Goal: Task Accomplishment & Management: Manage account settings

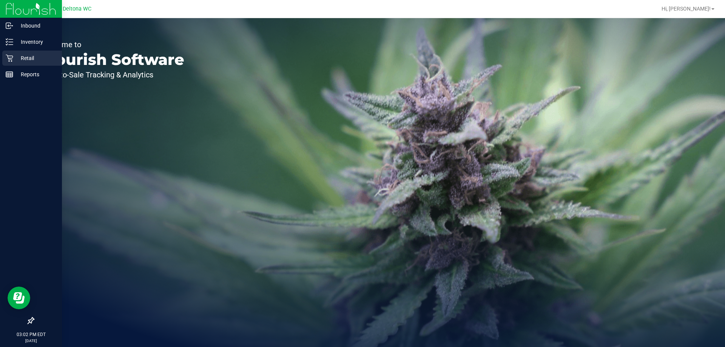
click at [5, 53] on div "Retail" at bounding box center [32, 58] width 60 height 15
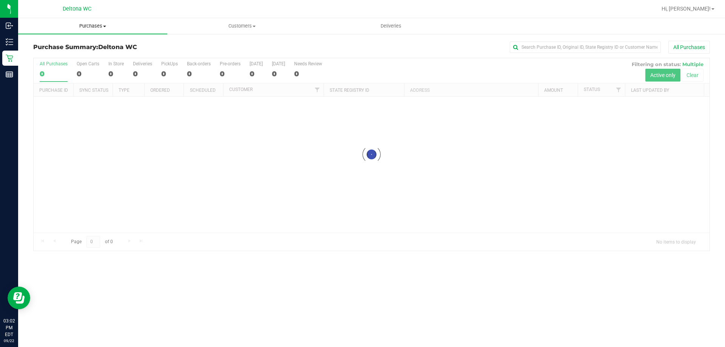
click at [111, 19] on uib-tab-heading "Purchases Summary of purchases Fulfillment All purchases" at bounding box center [92, 26] width 149 height 16
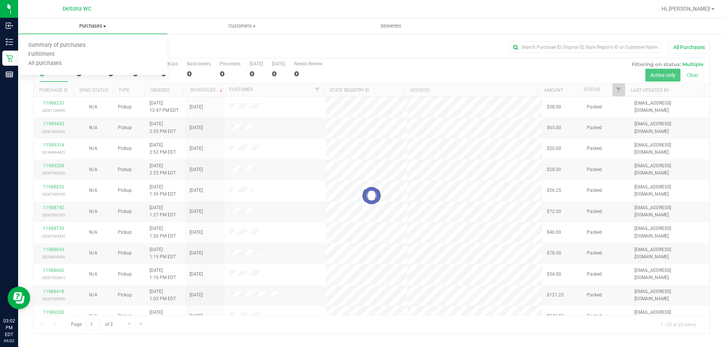
click at [105, 25] on span "Purchases" at bounding box center [92, 26] width 149 height 7
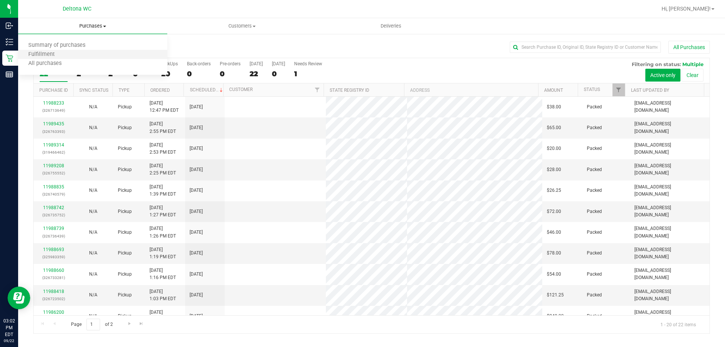
click at [65, 54] on li "Fulfillment" at bounding box center [92, 54] width 149 height 9
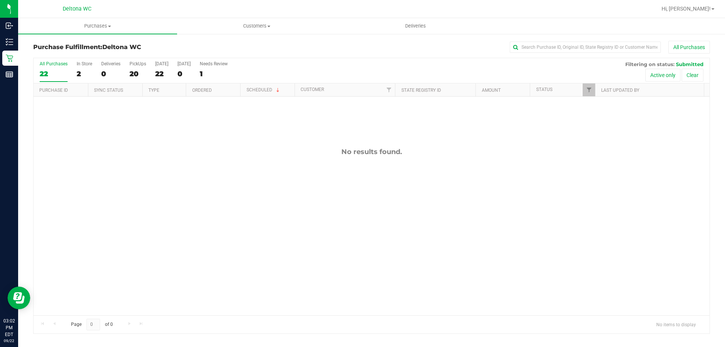
click at [123, 146] on div "No results found." at bounding box center [372, 232] width 676 height 270
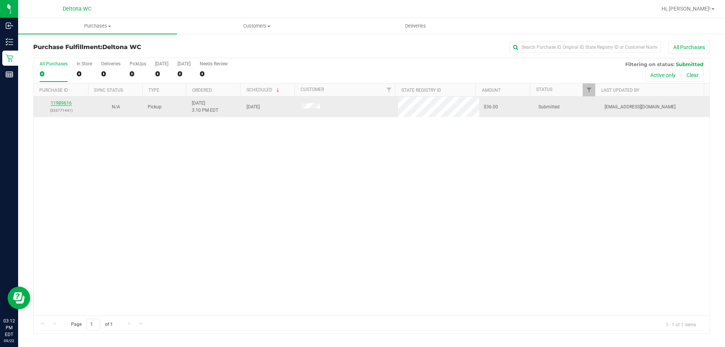
click at [67, 104] on link "11989616" at bounding box center [61, 102] width 21 height 5
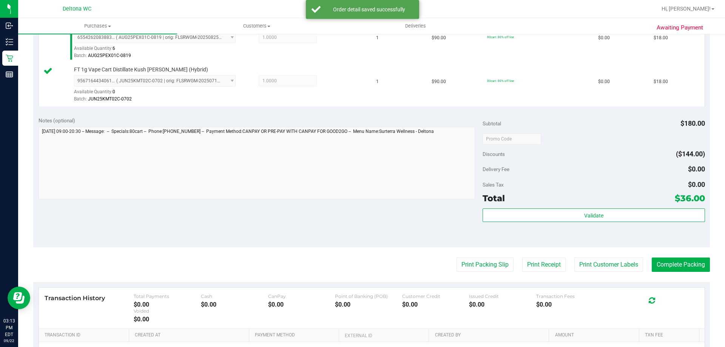
scroll to position [227, 0]
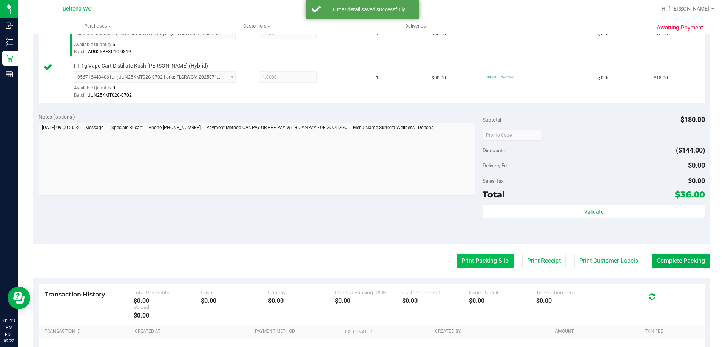
click at [479, 260] on button "Print Packing Slip" at bounding box center [485, 261] width 57 height 14
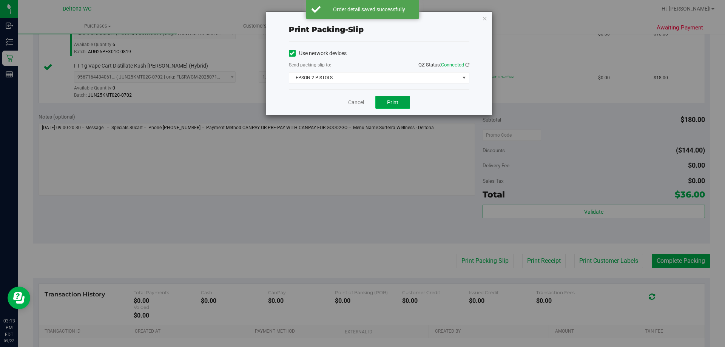
click at [405, 100] on button "Print" at bounding box center [393, 102] width 35 height 13
click at [401, 80] on span "EPSON-2-PISTOLS" at bounding box center [374, 78] width 170 height 11
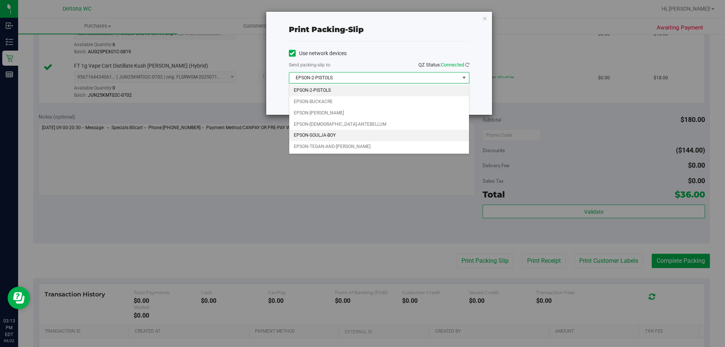
click at [377, 136] on li "EPSON-SOULJA-BOY" at bounding box center [379, 135] width 180 height 11
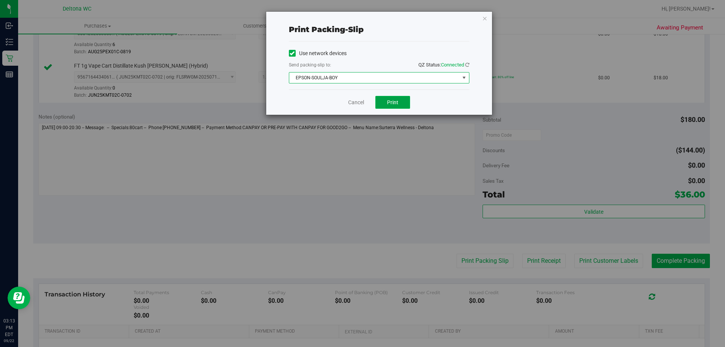
click at [394, 107] on button "Print" at bounding box center [393, 102] width 35 height 13
click at [352, 100] on link "Cancel" at bounding box center [356, 103] width 16 height 8
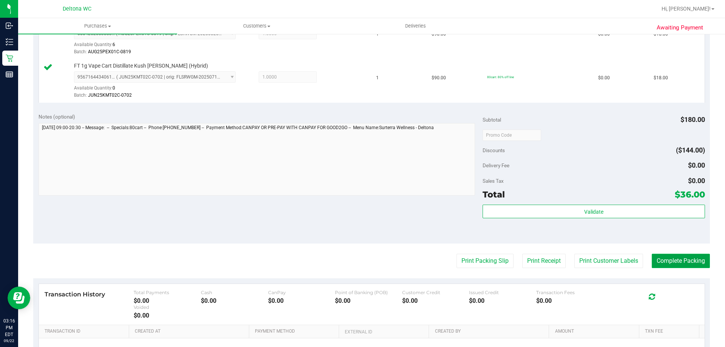
click at [679, 266] on button "Complete Packing" at bounding box center [681, 261] width 58 height 14
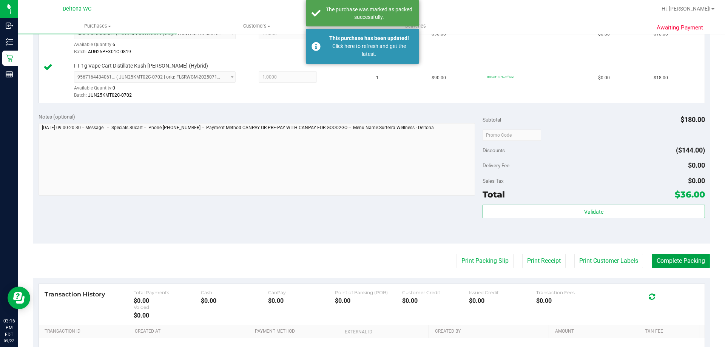
click at [685, 264] on button "Complete Packing" at bounding box center [681, 261] width 58 height 14
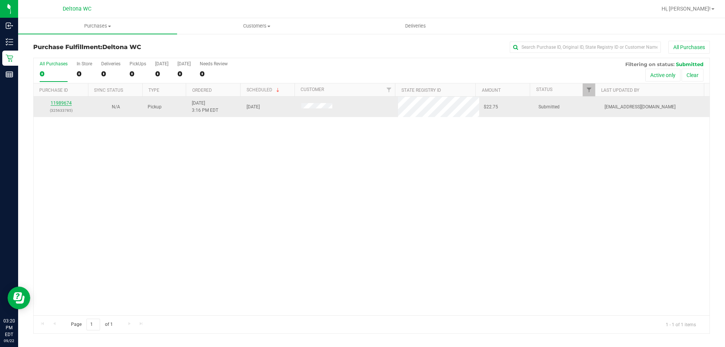
click at [68, 104] on link "11989674" at bounding box center [61, 102] width 21 height 5
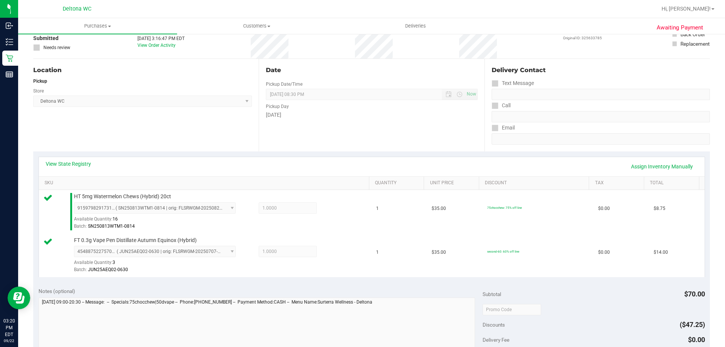
scroll to position [151, 0]
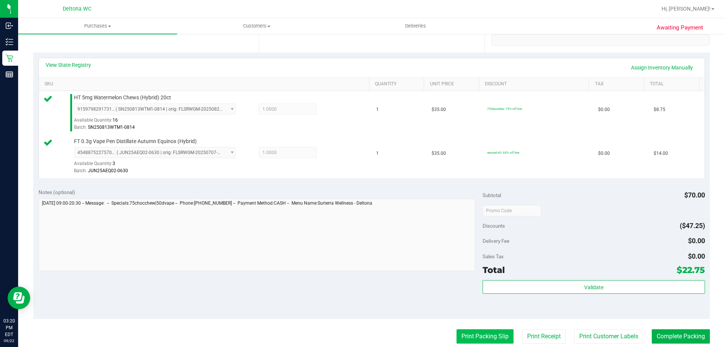
click at [498, 335] on button "Print Packing Slip" at bounding box center [485, 336] width 57 height 14
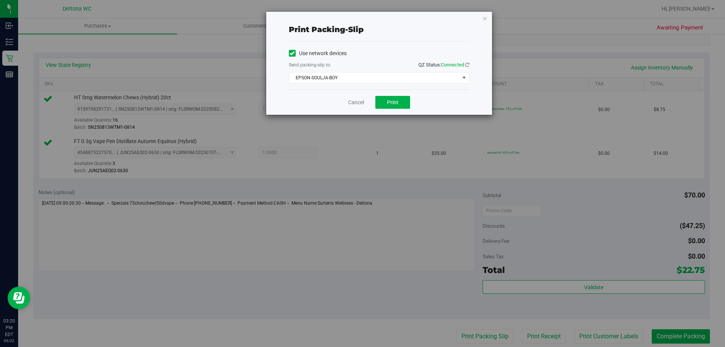
click at [402, 93] on div "Cancel Print" at bounding box center [379, 102] width 181 height 25
click at [401, 96] on button "Print" at bounding box center [393, 102] width 35 height 13
click at [484, 14] on icon "button" at bounding box center [484, 18] width 5 height 9
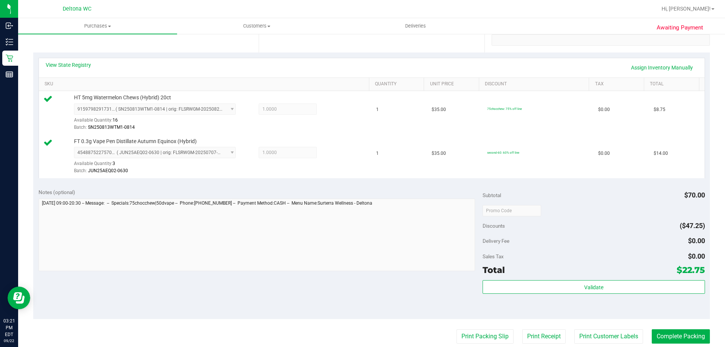
click at [201, 314] on div "Notes (optional) Subtotal $70.00 Discounts ($47.25) Delivery Fee $0.00 Sales Ta…" at bounding box center [371, 251] width 677 height 136
click at [689, 331] on button "Complete Packing" at bounding box center [681, 336] width 58 height 14
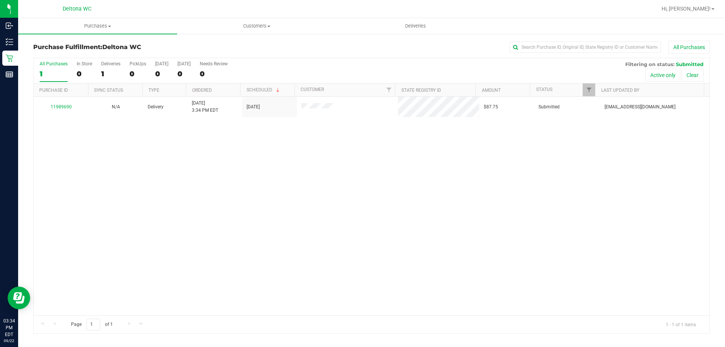
click at [59, 71] on div "1" at bounding box center [54, 74] width 28 height 9
click at [0, 0] on input "All Purchases 1" at bounding box center [0, 0] width 0 height 0
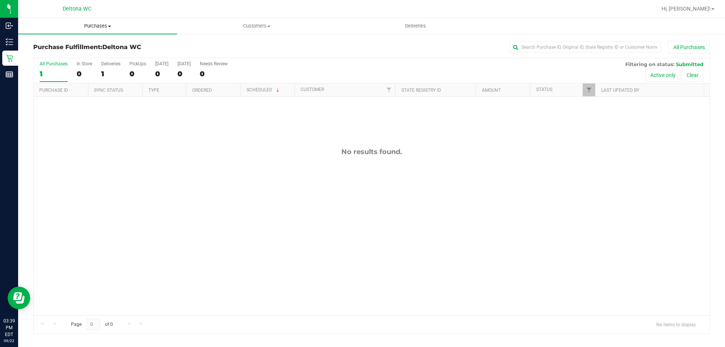
click at [94, 23] on span "Purchases" at bounding box center [97, 26] width 159 height 7
click at [36, 55] on span "Fulfillment" at bounding box center [41, 54] width 47 height 6
click at [56, 72] on div "0" at bounding box center [54, 74] width 28 height 9
click at [0, 0] on input "All Purchases 0" at bounding box center [0, 0] width 0 height 0
click at [56, 73] on div "0" at bounding box center [54, 74] width 28 height 9
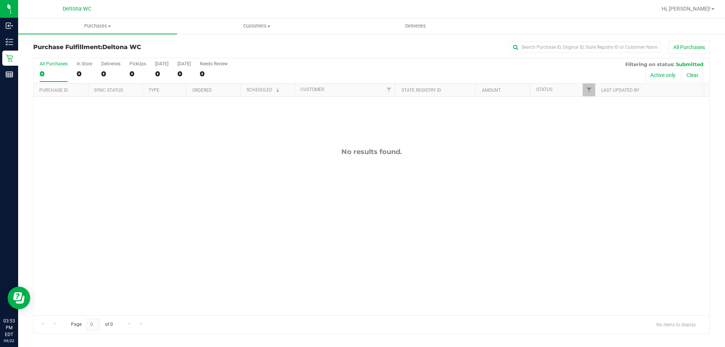
click at [0, 0] on input "All Purchases 0" at bounding box center [0, 0] width 0 height 0
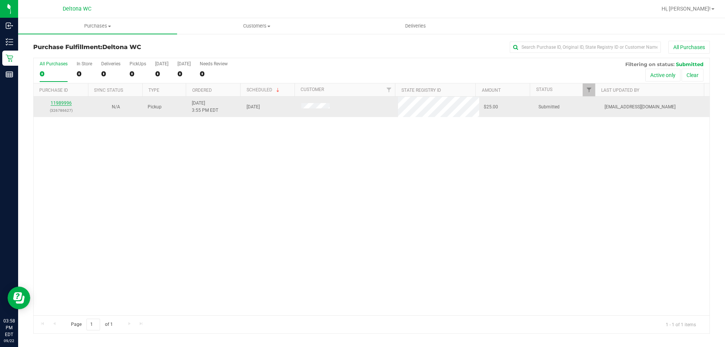
click at [58, 100] on link "11989996" at bounding box center [61, 102] width 21 height 5
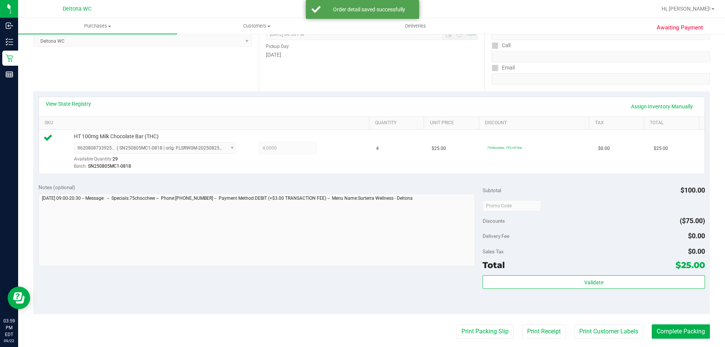
scroll to position [74, 0]
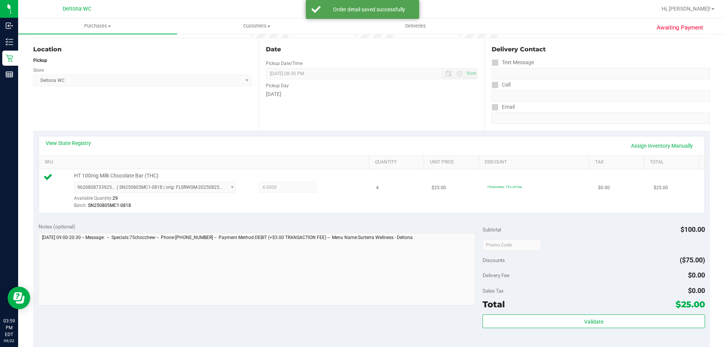
drag, startPoint x: 224, startPoint y: 208, endPoint x: 224, endPoint y: 202, distance: 6.1
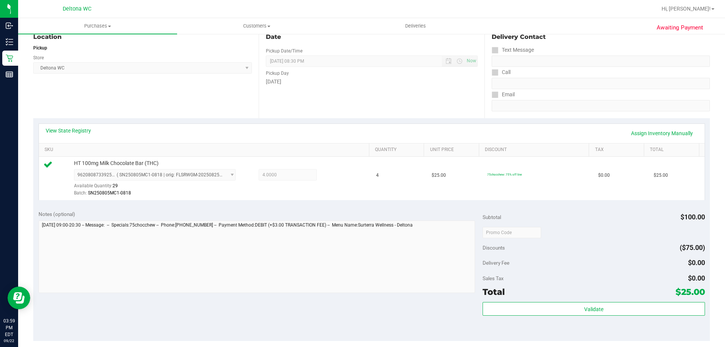
scroll to position [189, 0]
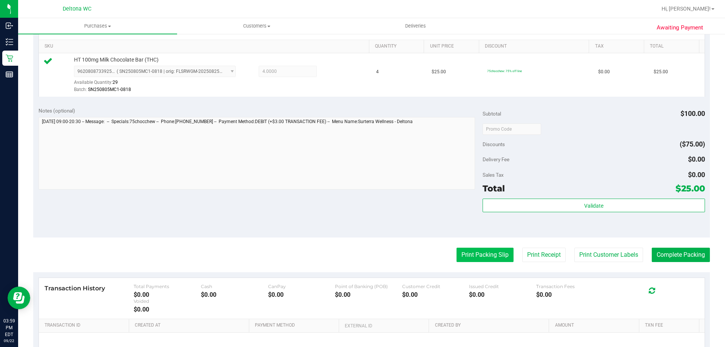
click at [473, 255] on button "Print Packing Slip" at bounding box center [485, 255] width 57 height 14
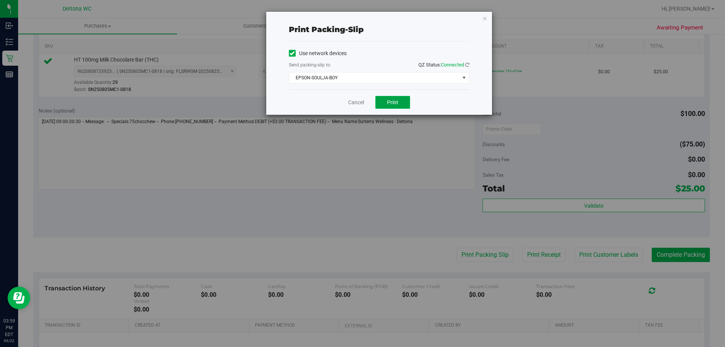
click at [402, 105] on button "Print" at bounding box center [393, 102] width 35 height 13
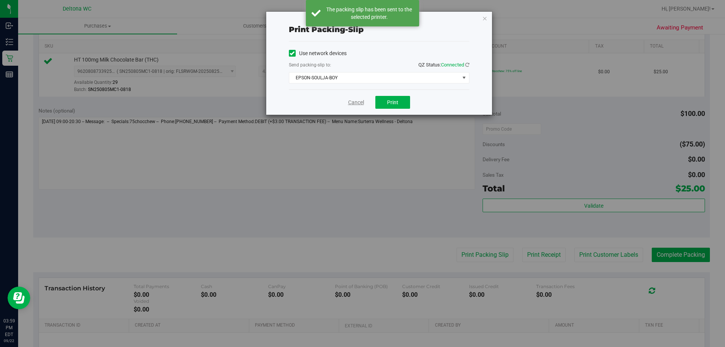
click at [349, 106] on link "Cancel" at bounding box center [356, 103] width 16 height 8
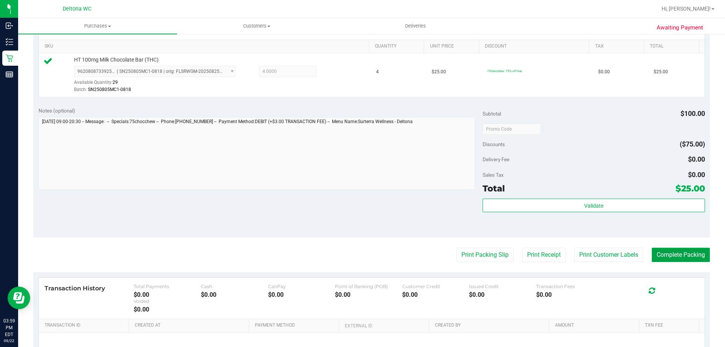
click at [682, 256] on button "Complete Packing" at bounding box center [681, 255] width 58 height 14
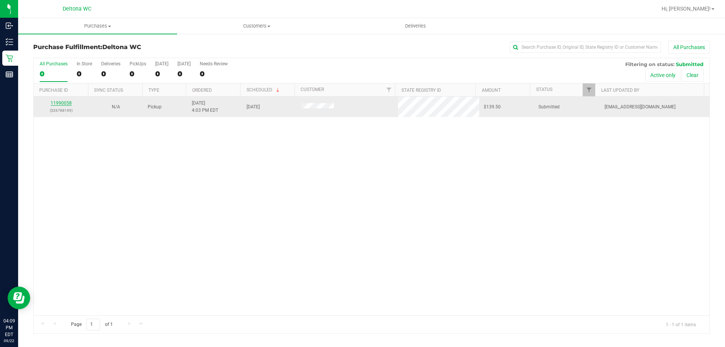
click at [67, 103] on link "11990058" at bounding box center [61, 102] width 21 height 5
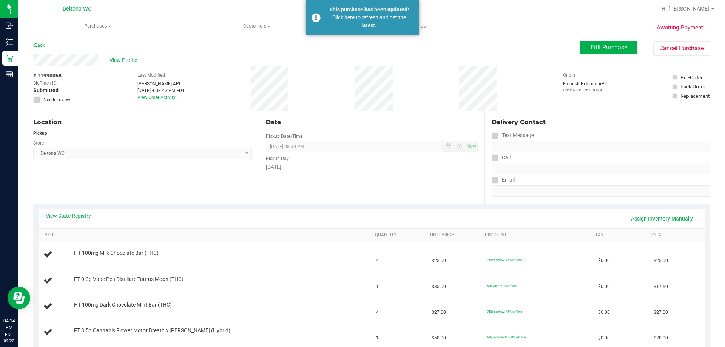
click at [34, 46] on icon at bounding box center [34, 45] width 2 height 5
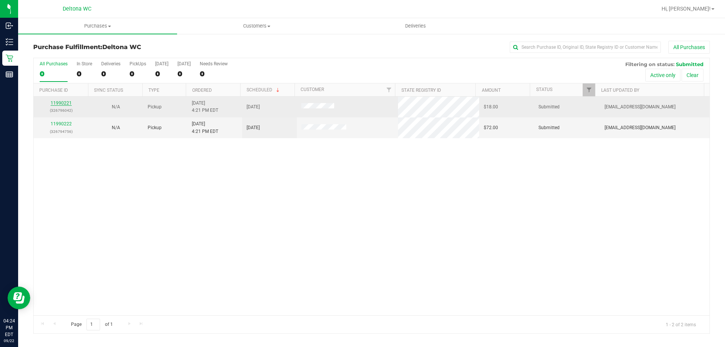
click at [60, 104] on link "11990221" at bounding box center [61, 102] width 21 height 5
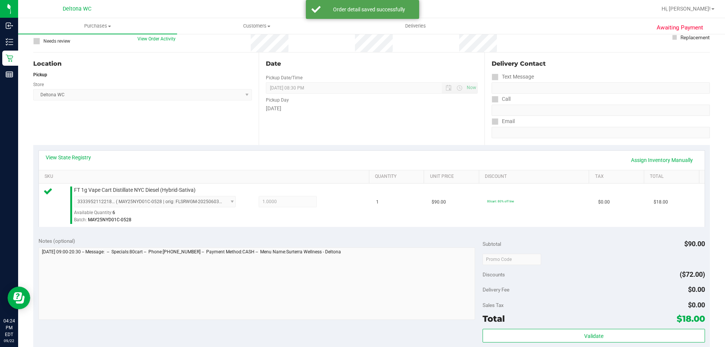
scroll to position [113, 0]
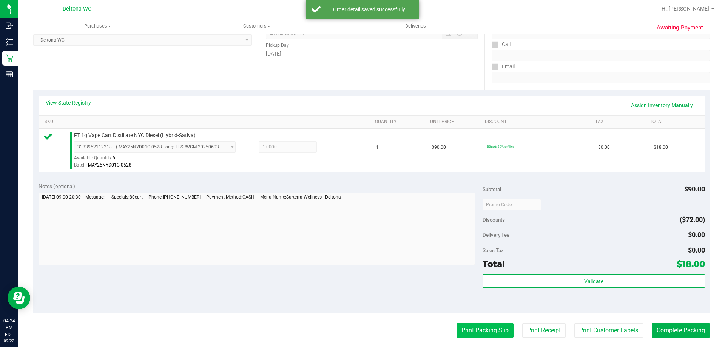
click at [499, 332] on button "Print Packing Slip" at bounding box center [485, 330] width 57 height 14
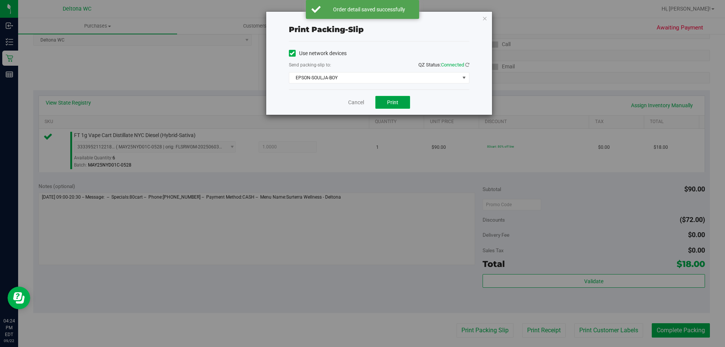
click at [397, 102] on span "Print" at bounding box center [392, 102] width 11 height 6
click at [350, 106] on link "Cancel" at bounding box center [356, 103] width 16 height 8
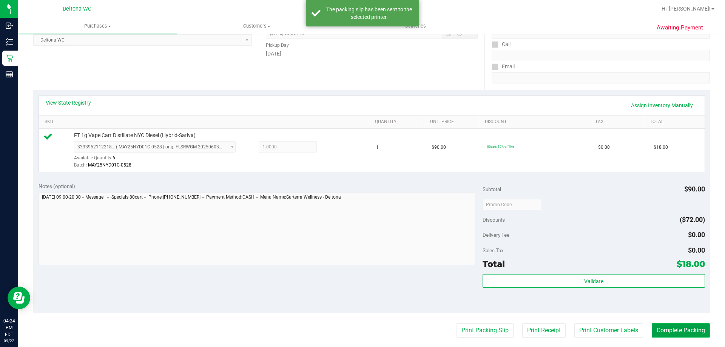
click at [692, 333] on button "Complete Packing" at bounding box center [681, 330] width 58 height 14
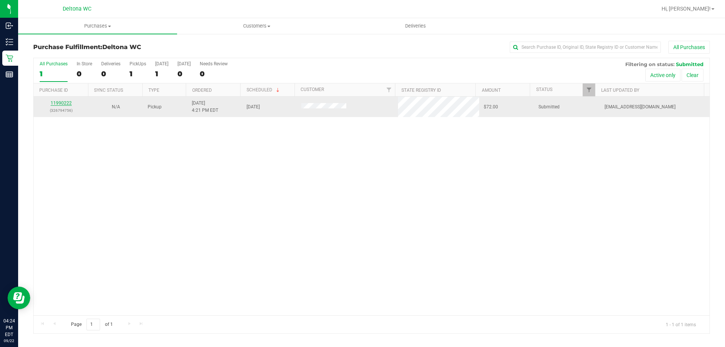
click at [64, 102] on link "11990222" at bounding box center [61, 102] width 21 height 5
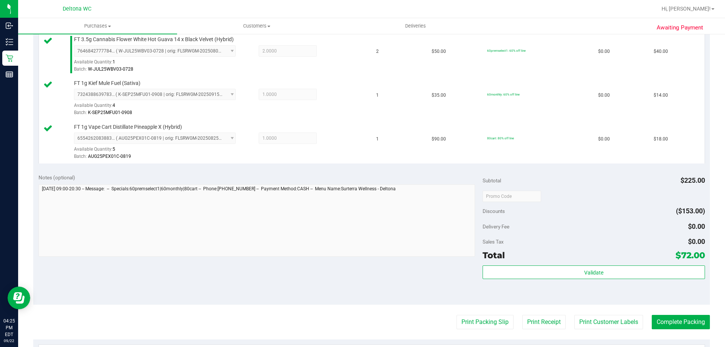
scroll to position [227, 0]
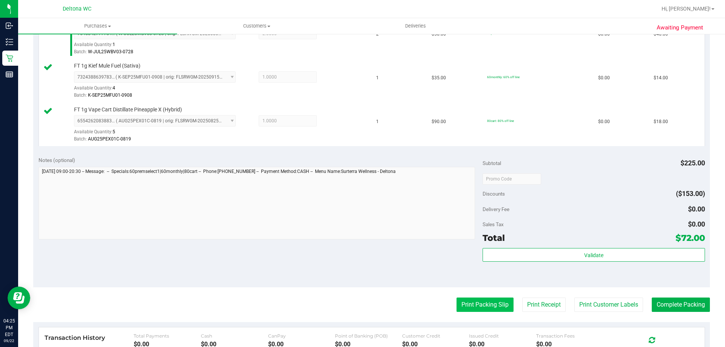
click at [476, 308] on button "Print Packing Slip" at bounding box center [485, 305] width 57 height 14
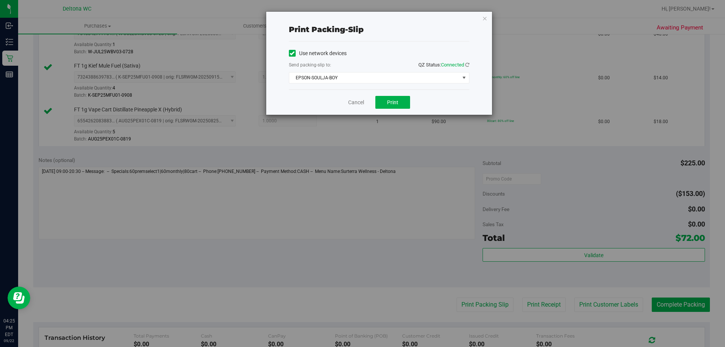
click at [393, 111] on div "Cancel Print" at bounding box center [379, 102] width 181 height 25
click at [397, 106] on button "Print" at bounding box center [393, 102] width 35 height 13
click at [351, 104] on link "Cancel" at bounding box center [356, 103] width 16 height 8
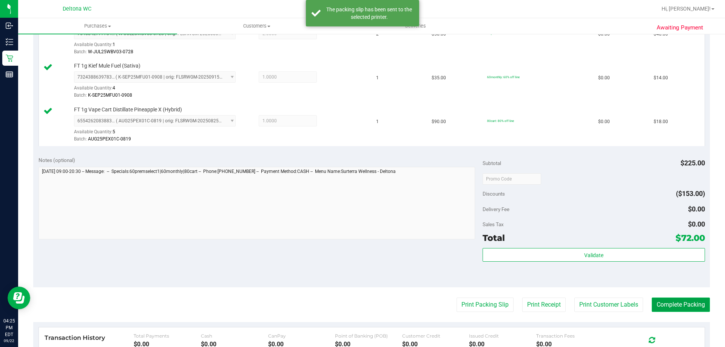
click at [697, 306] on button "Complete Packing" at bounding box center [681, 305] width 58 height 14
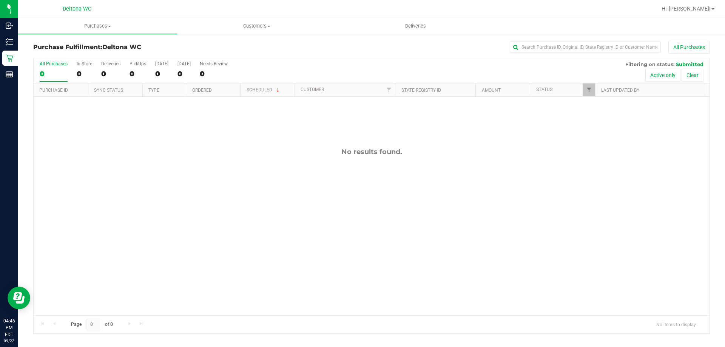
drag, startPoint x: 348, startPoint y: 54, endPoint x: 351, endPoint y: 54, distance: 3.9
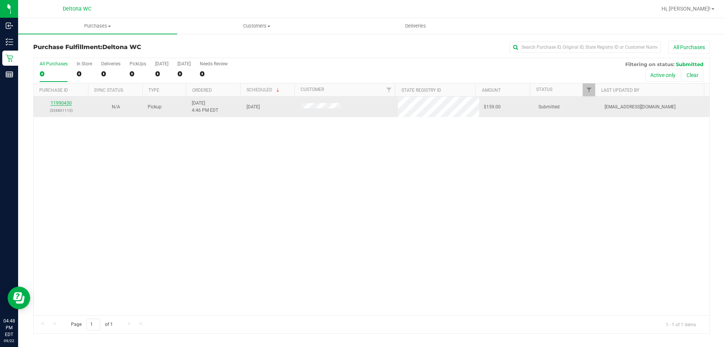
click at [67, 105] on link "11990430" at bounding box center [61, 102] width 21 height 5
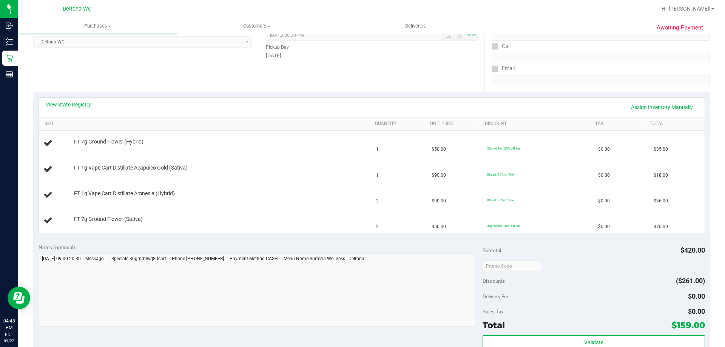
scroll to position [113, 0]
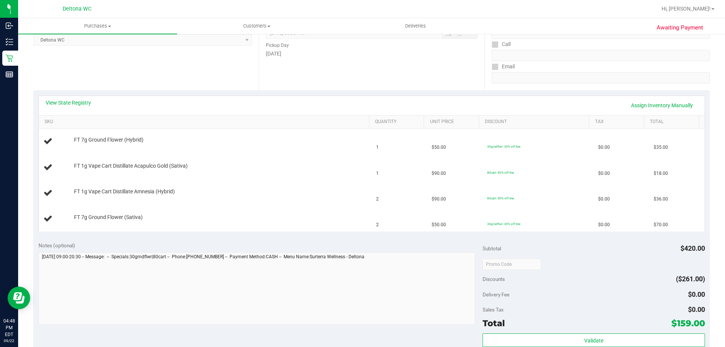
click at [225, 116] on th "SKU" at bounding box center [204, 123] width 330 height 14
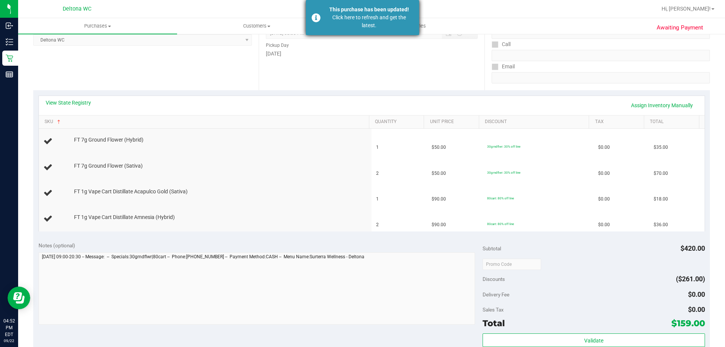
click at [377, 22] on div "Click here to refresh and get the latest." at bounding box center [369, 22] width 89 height 16
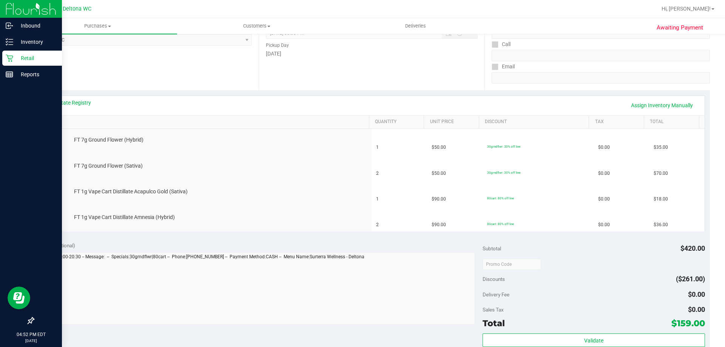
click at [5, 54] on div "Retail" at bounding box center [32, 58] width 60 height 15
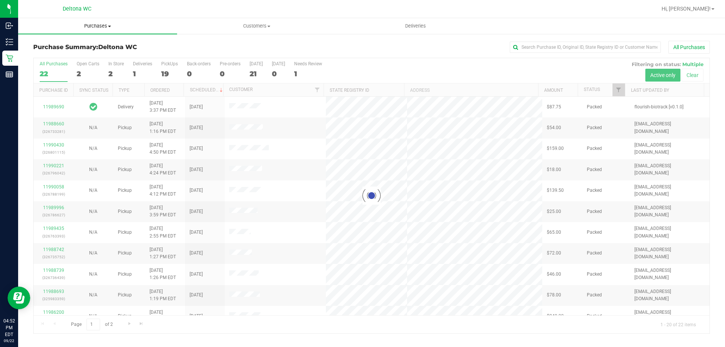
click at [101, 28] on span "Purchases" at bounding box center [97, 26] width 159 height 7
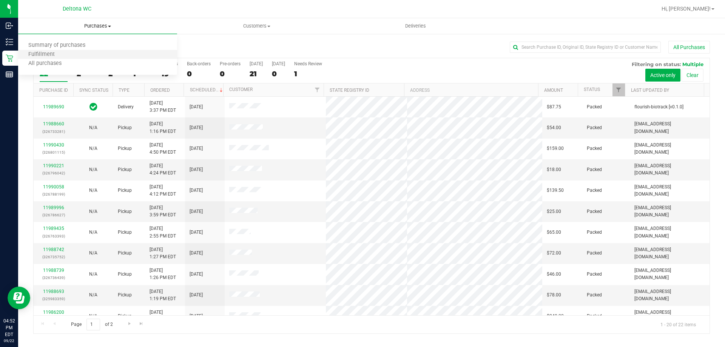
click at [88, 54] on li "Fulfillment" at bounding box center [97, 54] width 159 height 9
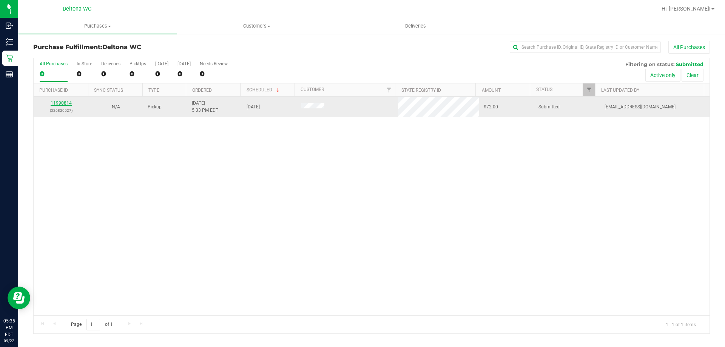
click at [63, 101] on link "11990814" at bounding box center [61, 102] width 21 height 5
click at [54, 102] on link "11990814" at bounding box center [61, 102] width 21 height 5
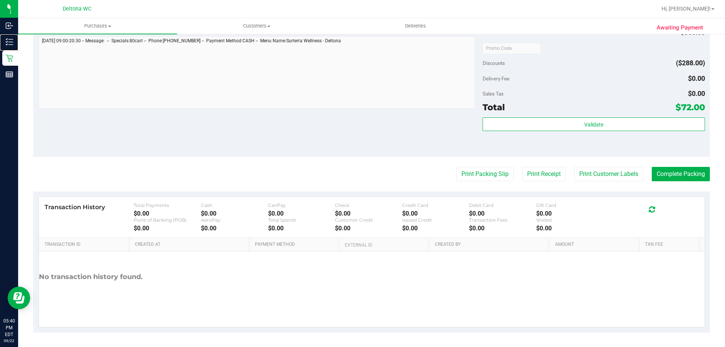
scroll to position [359, 0]
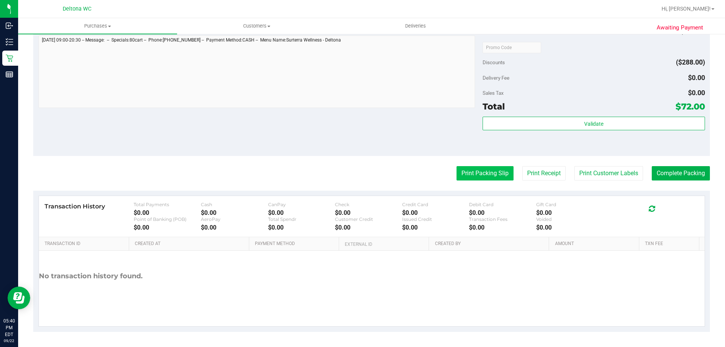
click at [485, 168] on button "Print Packing Slip" at bounding box center [485, 173] width 57 height 14
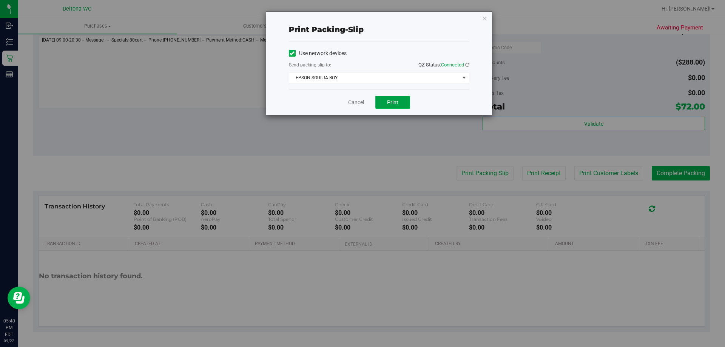
click at [403, 102] on button "Print" at bounding box center [393, 102] width 35 height 13
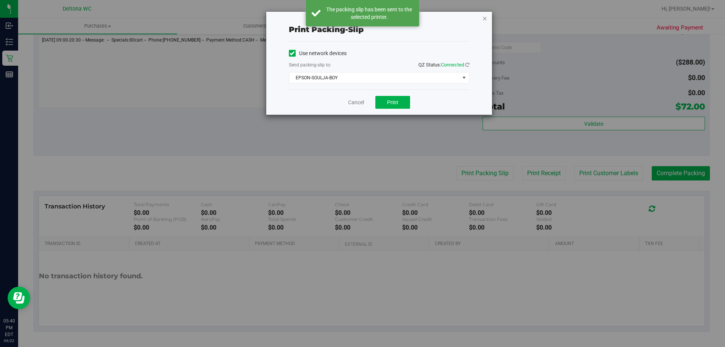
click at [486, 17] on icon "button" at bounding box center [484, 18] width 5 height 9
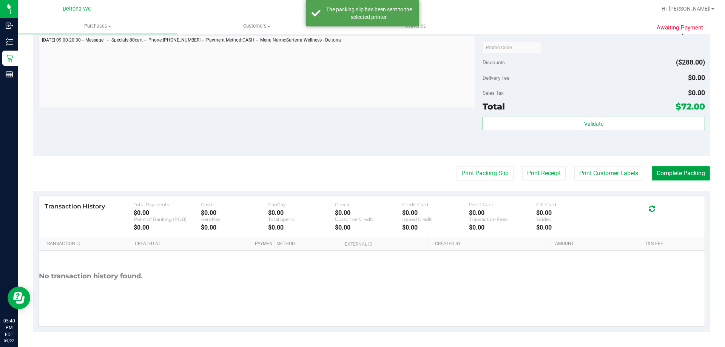
click at [693, 173] on button "Complete Packing" at bounding box center [681, 173] width 58 height 14
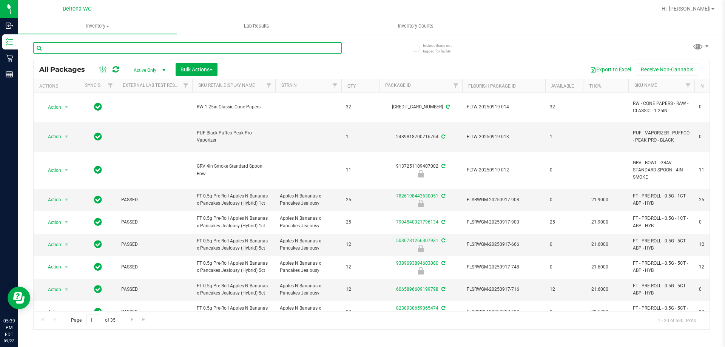
click at [158, 50] on input "text" at bounding box center [187, 47] width 309 height 11
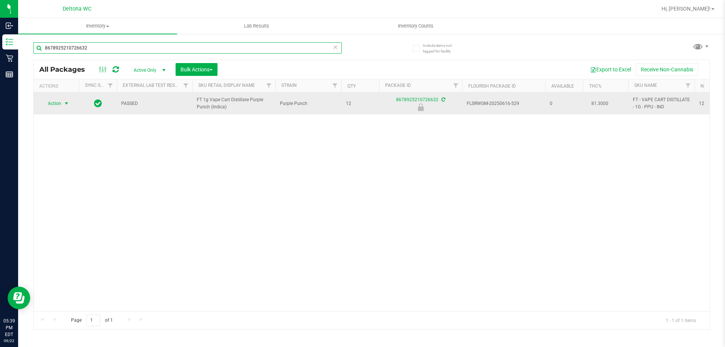
type input "8678925210726632"
click at [69, 102] on span "select" at bounding box center [66, 103] width 6 height 6
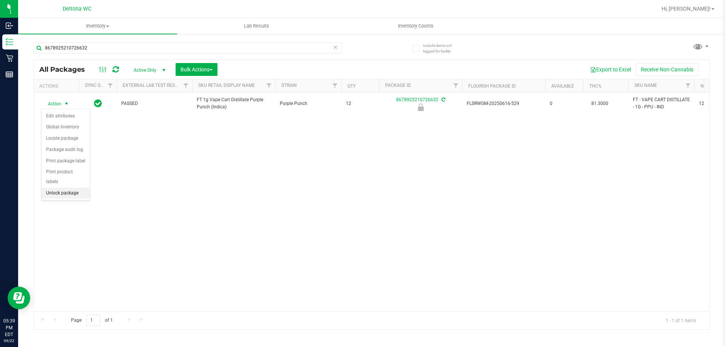
click at [81, 188] on li "Unlock package" at bounding box center [66, 193] width 48 height 11
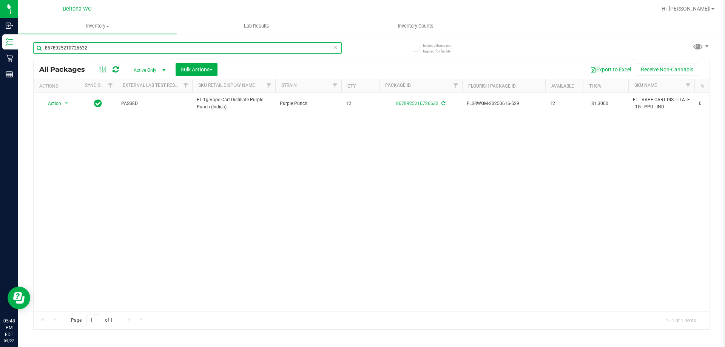
click at [192, 43] on input "8678925210726632" at bounding box center [187, 47] width 309 height 11
type input "4519821023316539"
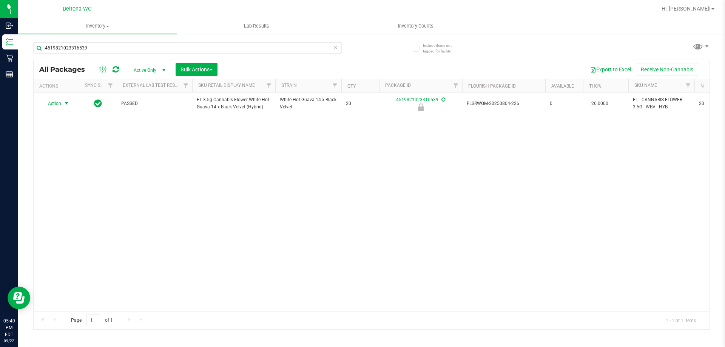
click at [59, 102] on span "Action" at bounding box center [51, 103] width 20 height 11
click at [52, 188] on li "Unlock package" at bounding box center [66, 193] width 48 height 11
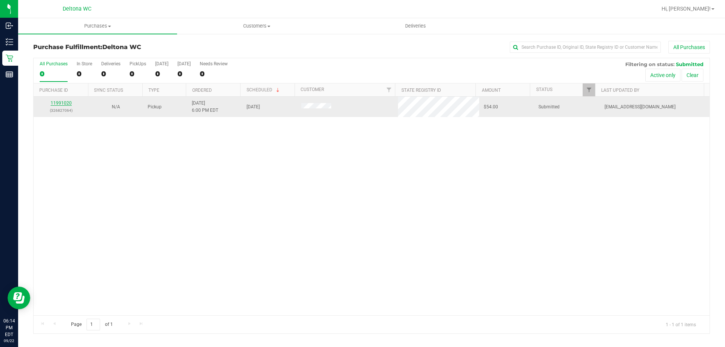
click at [68, 102] on link "11991020" at bounding box center [61, 102] width 21 height 5
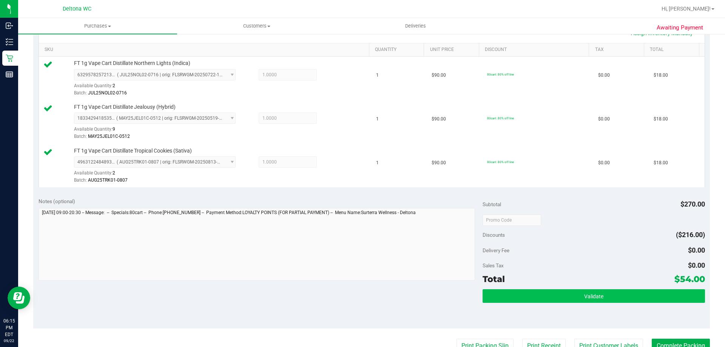
scroll to position [227, 0]
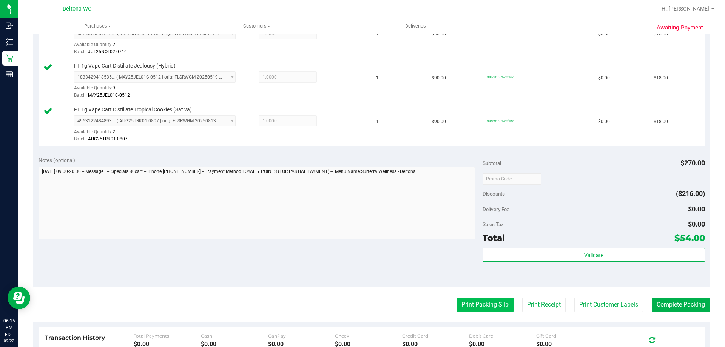
click at [495, 305] on button "Print Packing Slip" at bounding box center [485, 305] width 57 height 14
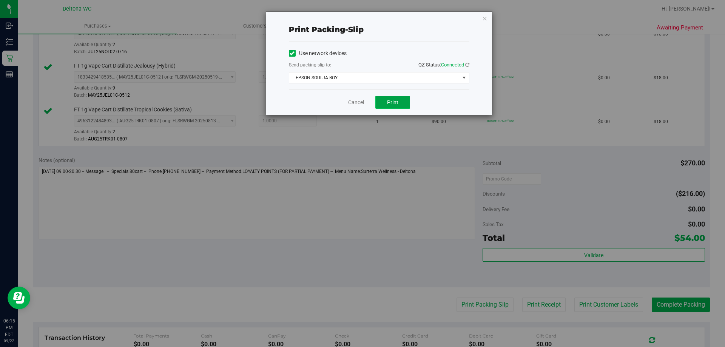
click at [394, 101] on span "Print" at bounding box center [392, 102] width 11 height 6
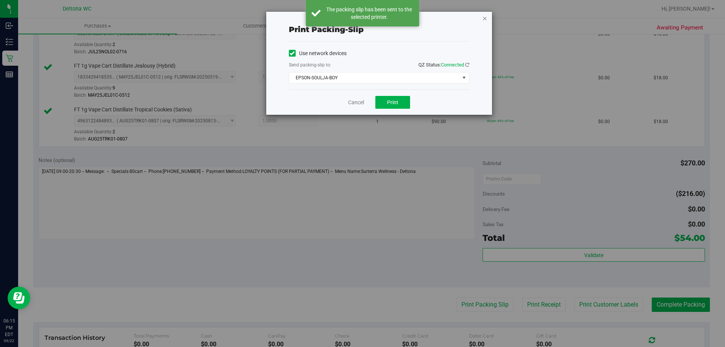
click at [485, 19] on icon "button" at bounding box center [484, 18] width 5 height 9
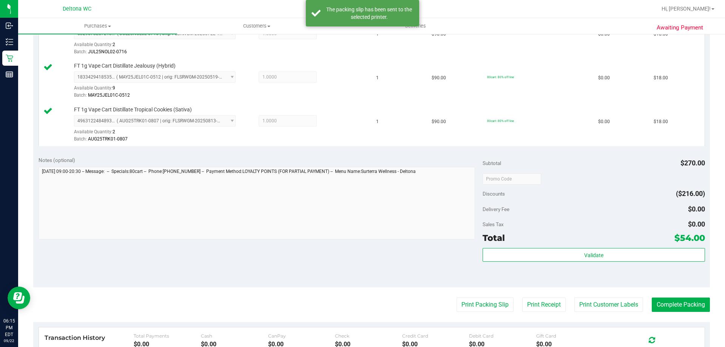
click at [669, 296] on purchase-details "Back Edit Purchase Cancel Purchase View Profile # 11991020 BioTrack ID: - Submi…" at bounding box center [371, 138] width 677 height 649
click at [670, 302] on button "Complete Packing" at bounding box center [681, 305] width 58 height 14
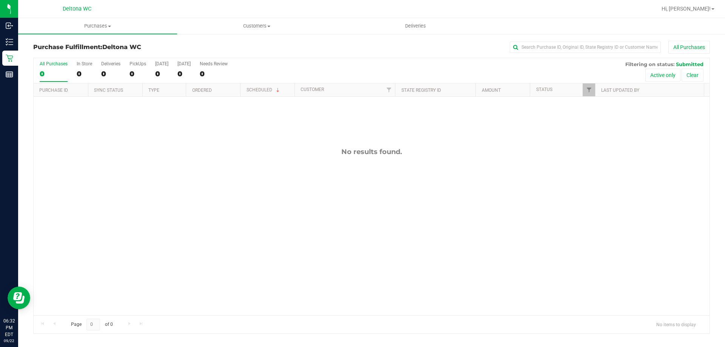
click at [136, 165] on div "No results found." at bounding box center [372, 232] width 676 height 270
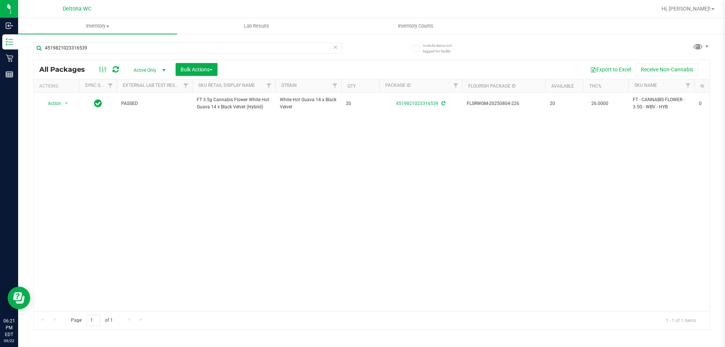
click at [175, 42] on div "4519821023316539" at bounding box center [202, 48] width 339 height 24
click at [173, 47] on input "4519821023316539" at bounding box center [187, 47] width 309 height 11
type input "golden"
